Goal: Task Accomplishment & Management: Use online tool/utility

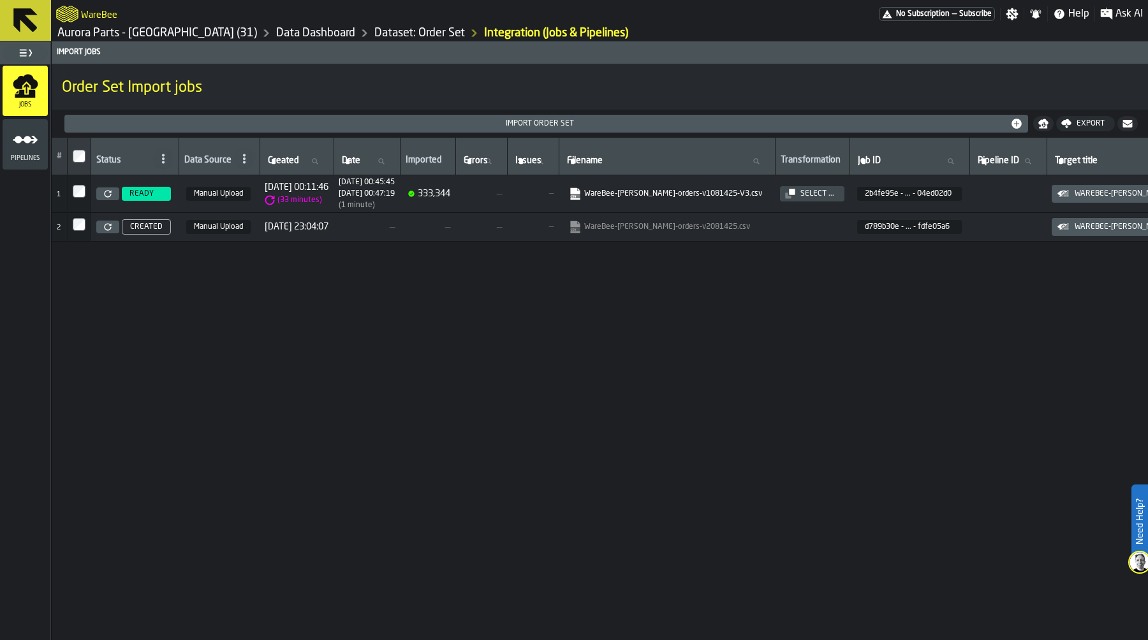
click at [143, 31] on link "Aurora Parts - [GEOGRAPHIC_DATA] (31)" at bounding box center [157, 33] width 200 height 14
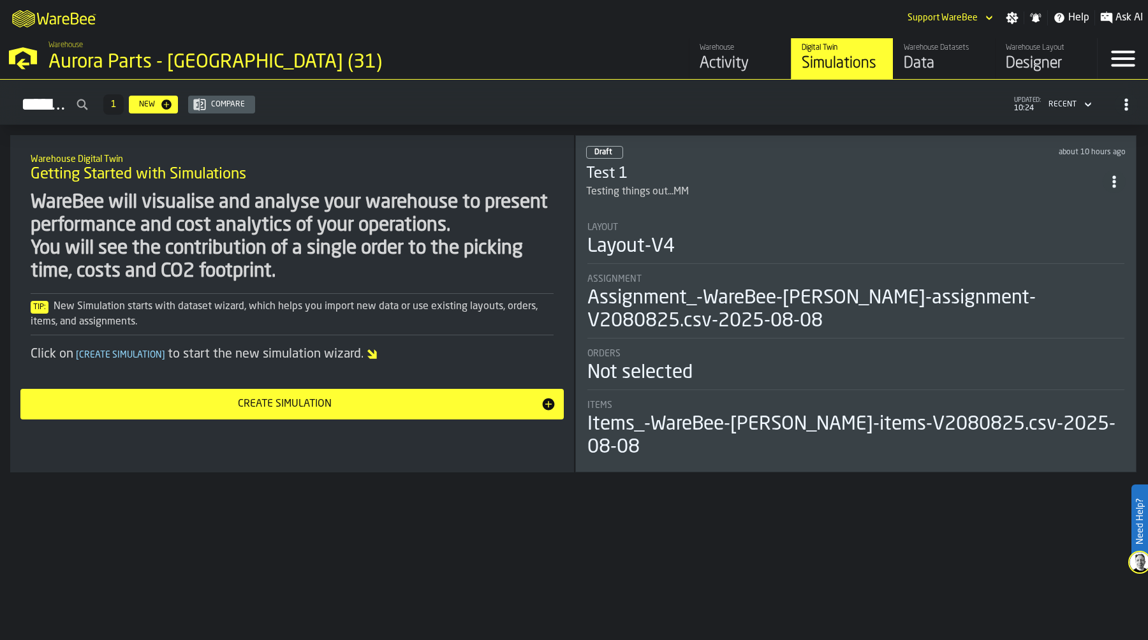
click at [1003, 56] on link "Warehouse Layout Designer" at bounding box center [1046, 58] width 102 height 41
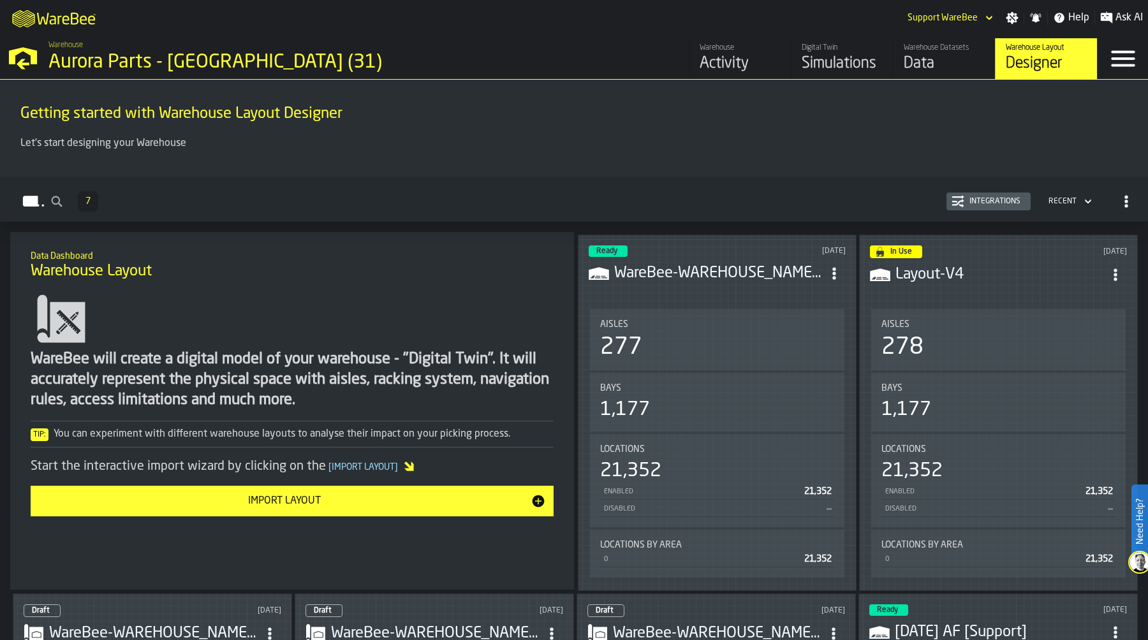
click at [846, 65] on div "Simulations" at bounding box center [842, 64] width 81 height 20
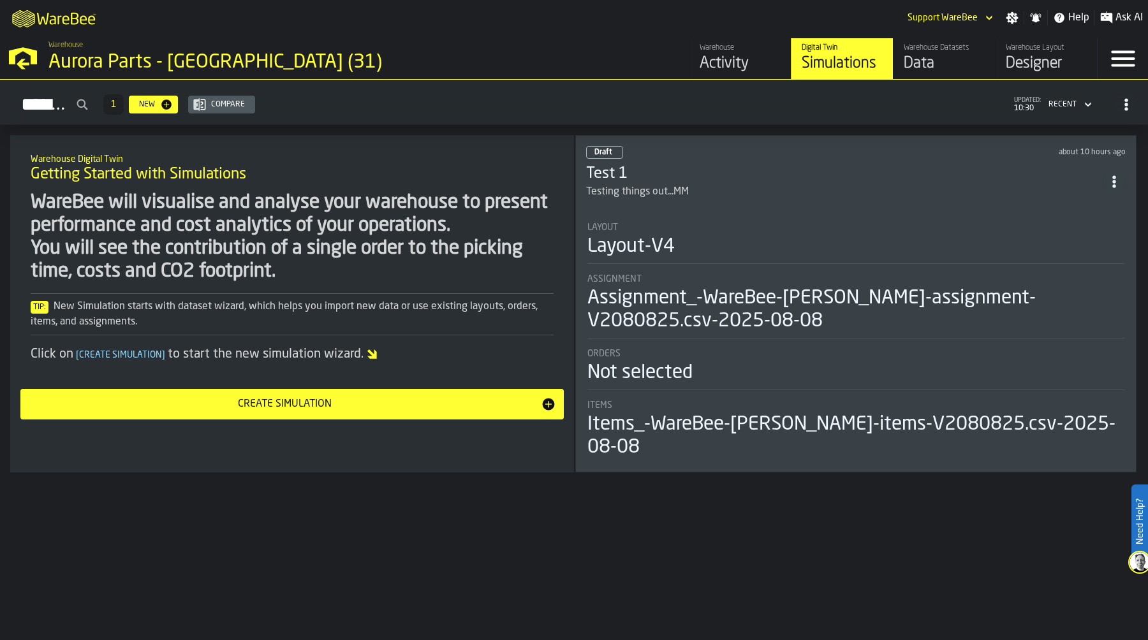
click at [674, 207] on div "Draft about 10 hours ago Test 1 Testing things out...MM Layout Layout-V4 Assign…" at bounding box center [855, 303] width 561 height 337
